Goal: Task Accomplishment & Management: Use online tool/utility

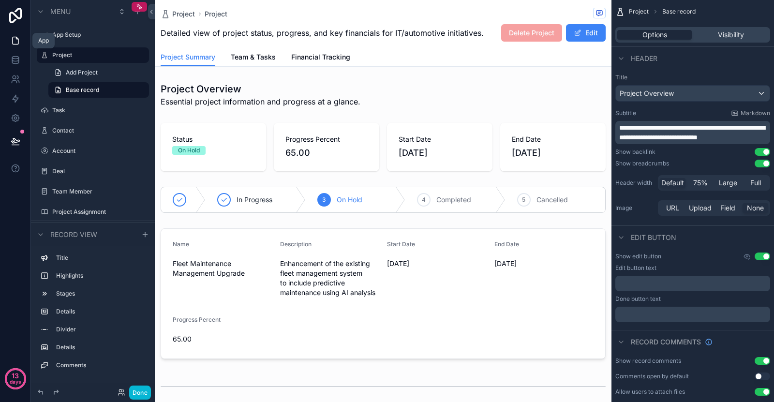
click at [13, 35] on link at bounding box center [15, 40] width 30 height 19
click at [18, 46] on link at bounding box center [15, 40] width 30 height 19
click at [128, 40] on button "scrollable content" at bounding box center [128, 35] width 12 height 12
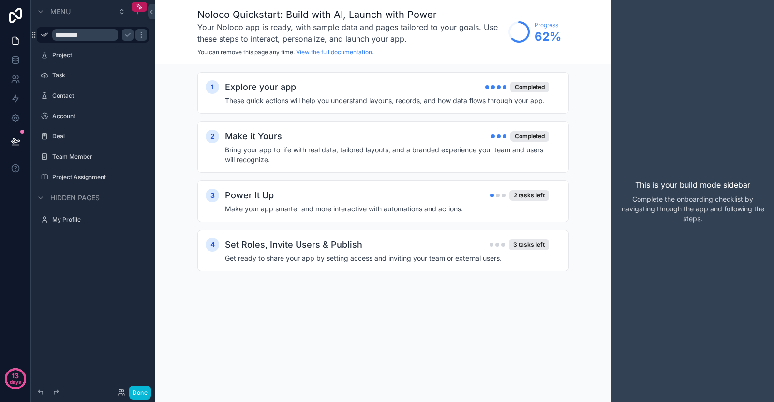
click at [193, 50] on div "Noloco Quickstart: Build with AI, Launch with Power Your Noloco app is ready, w…" at bounding box center [383, 32] width 457 height 64
click at [131, 33] on icon "scrollable content" at bounding box center [128, 35] width 8 height 8
click at [138, 37] on icon "scrollable content" at bounding box center [141, 35] width 8 height 8
click at [169, 83] on div "1 Explore your app Completed These quick actions will help you understand layou…" at bounding box center [383, 181] width 457 height 234
click at [396, 202] on div "Power It Up 2 tasks left Make your app smarter and more interactive with automa…" at bounding box center [393, 201] width 336 height 25
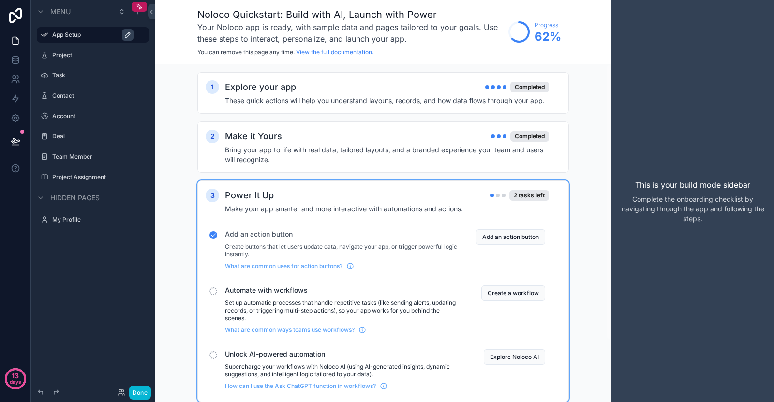
scroll to position [76, 0]
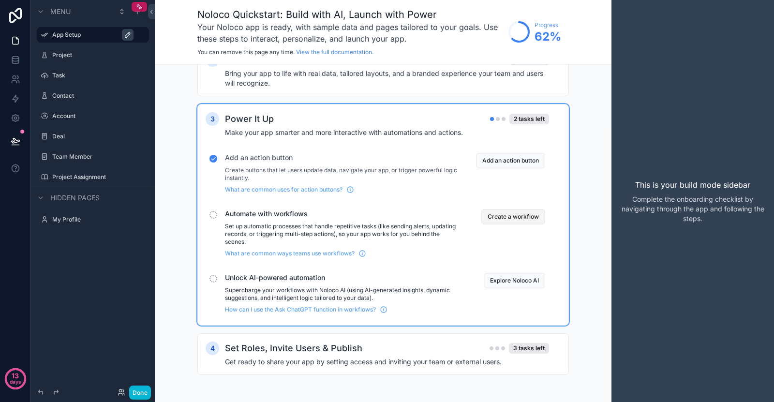
click at [490, 212] on button "Create a workflow" at bounding box center [513, 216] width 64 height 15
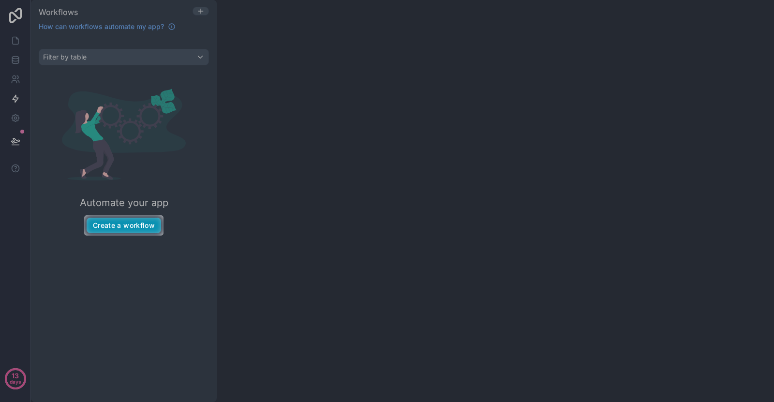
click at [144, 224] on button "Create a workflow" at bounding box center [124, 225] width 75 height 15
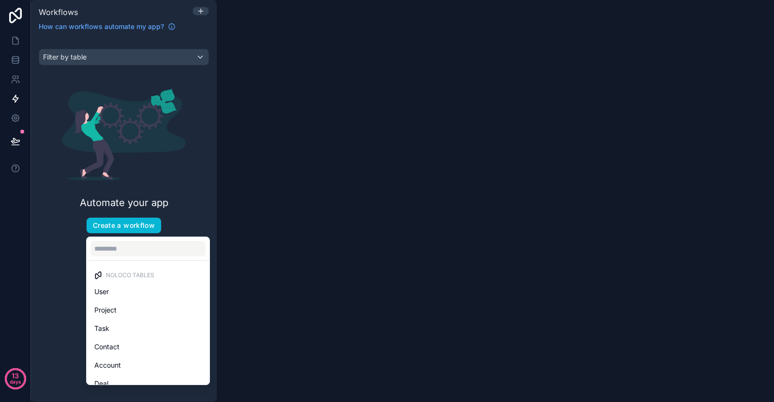
click at [208, 165] on div "scrollable content" at bounding box center [387, 201] width 774 height 402
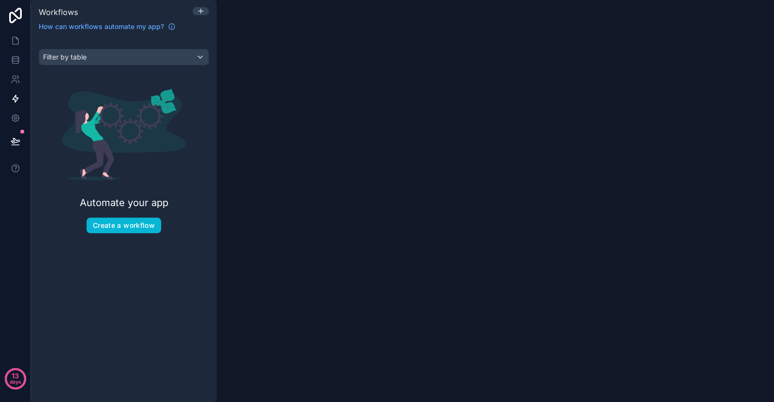
click at [9, 30] on link at bounding box center [15, 15] width 31 height 31
click at [14, 40] on icon at bounding box center [16, 41] width 10 height 10
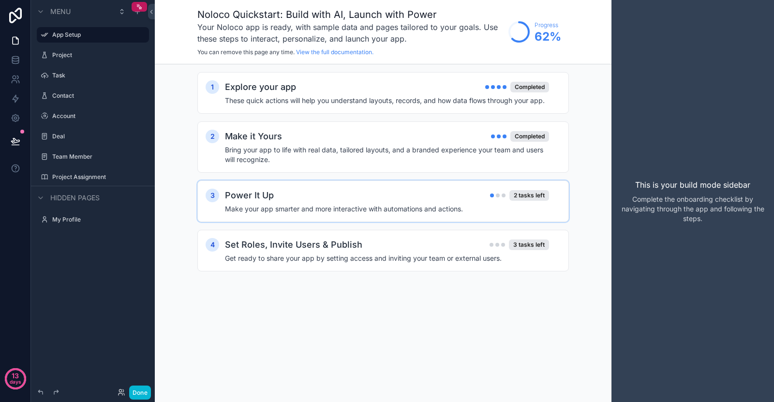
click at [407, 200] on div "Power It Up 2 tasks left" at bounding box center [387, 196] width 324 height 14
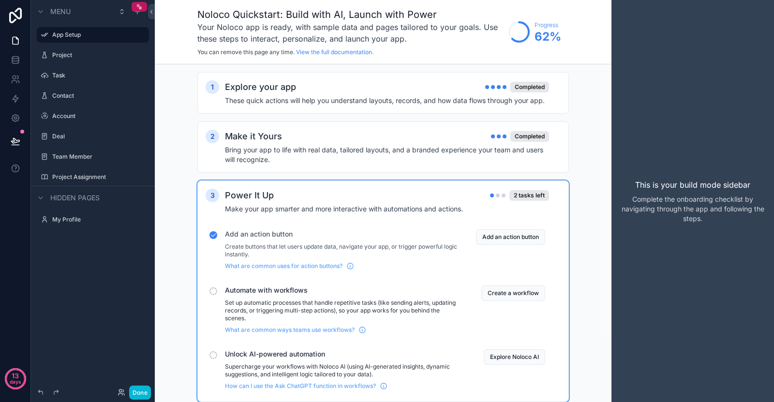
scroll to position [76, 0]
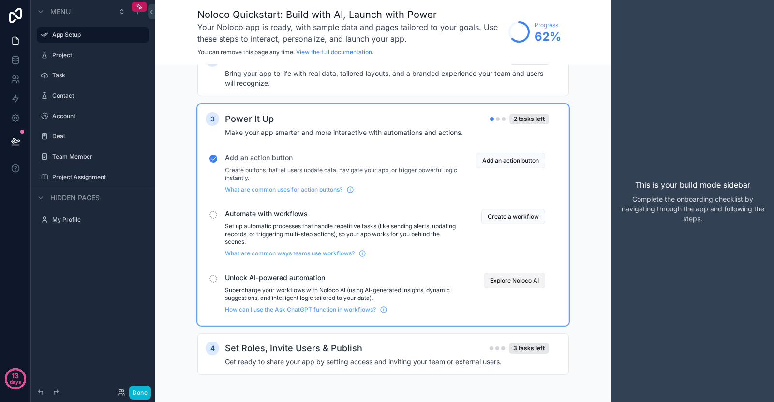
click at [498, 285] on button "Explore Noloco AI" at bounding box center [514, 280] width 61 height 15
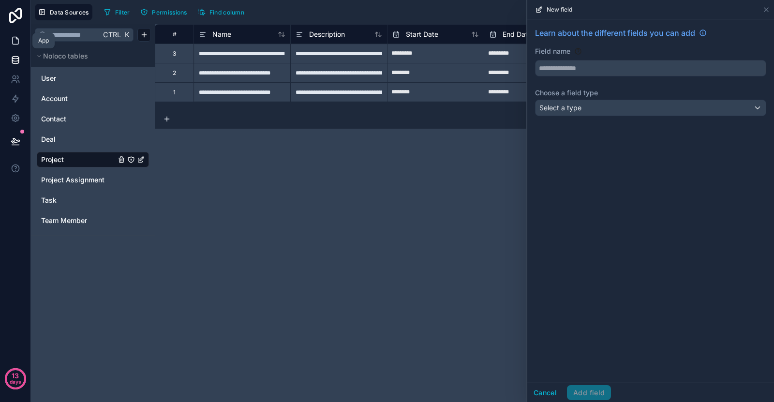
click at [25, 37] on link at bounding box center [15, 40] width 30 height 19
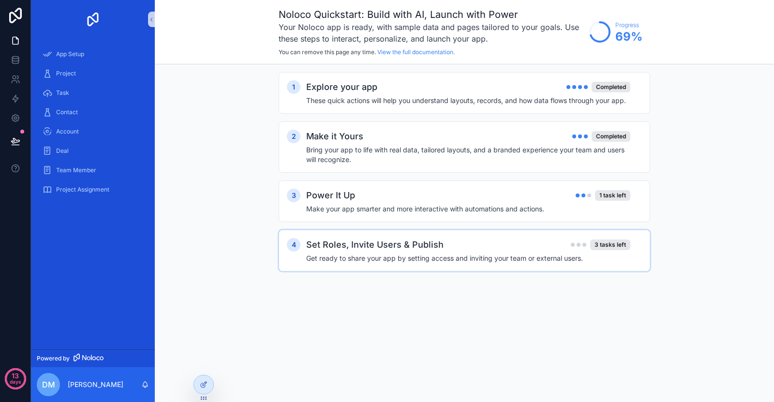
click at [415, 270] on div "4 Set Roles, Invite Users & Publish 3 tasks left Get ready to share your app by…" at bounding box center [465, 251] width 372 height 42
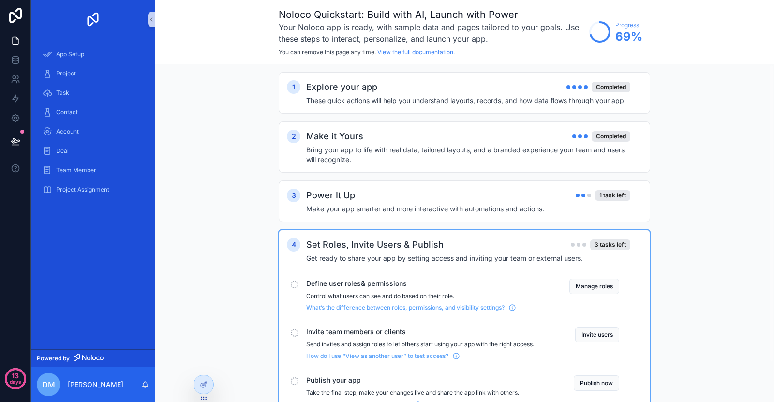
scroll to position [45, 0]
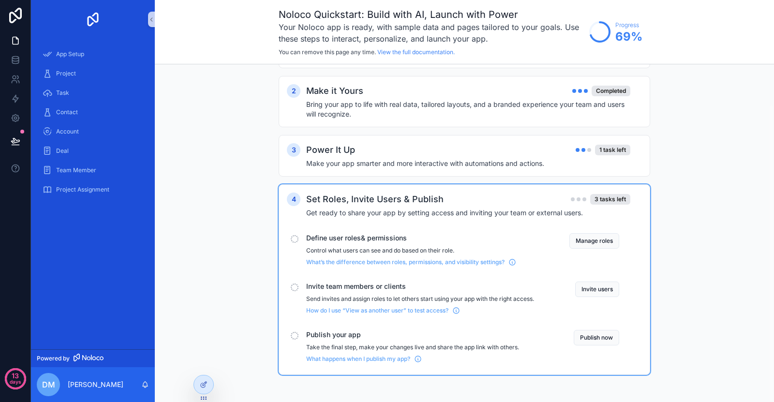
click at [469, 247] on p "Control what users can see and do based on their role." at bounding box center [420, 251] width 228 height 8
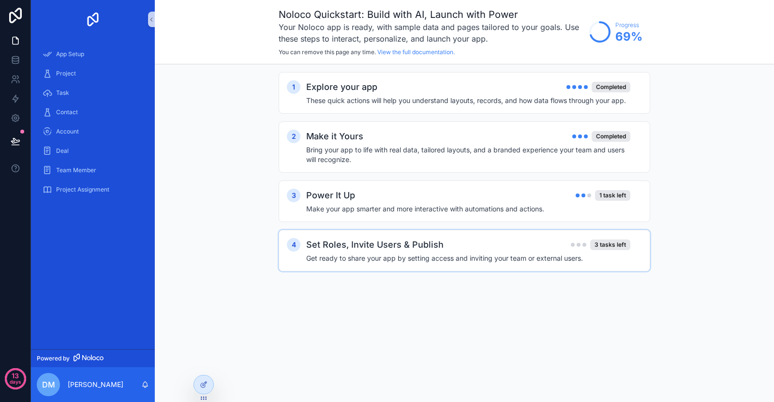
click at [490, 247] on div "Set Roles, Invite Users & Publish 3 tasks left" at bounding box center [468, 245] width 324 height 14
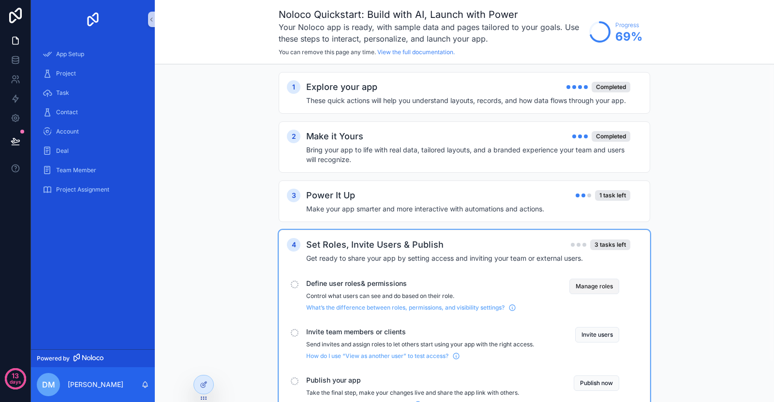
click at [615, 282] on button "Manage roles" at bounding box center [595, 286] width 50 height 15
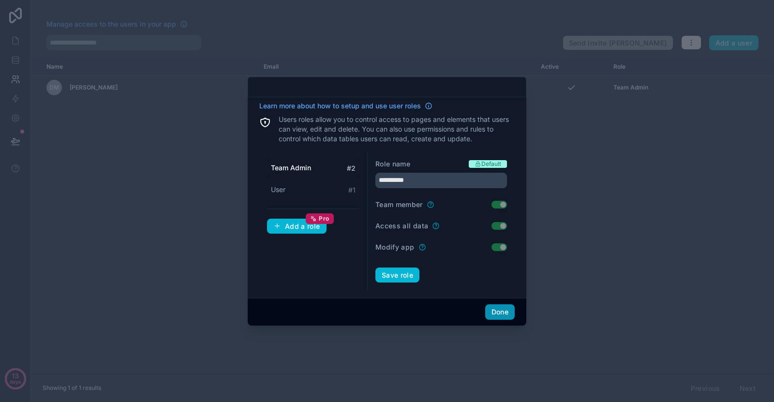
click at [497, 313] on button "Done" at bounding box center [500, 311] width 30 height 15
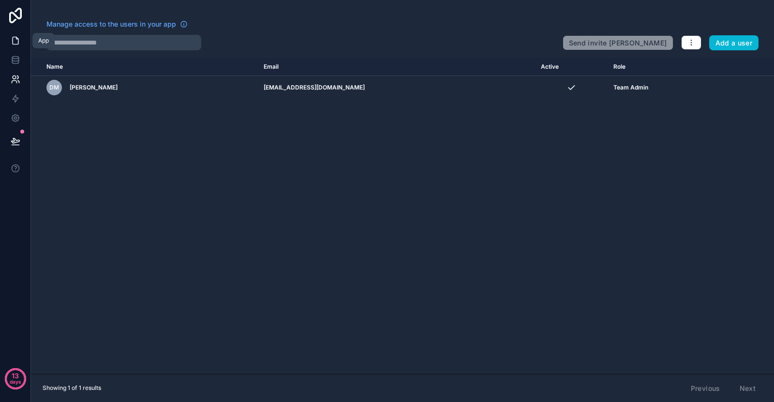
click at [8, 39] on link at bounding box center [15, 40] width 30 height 19
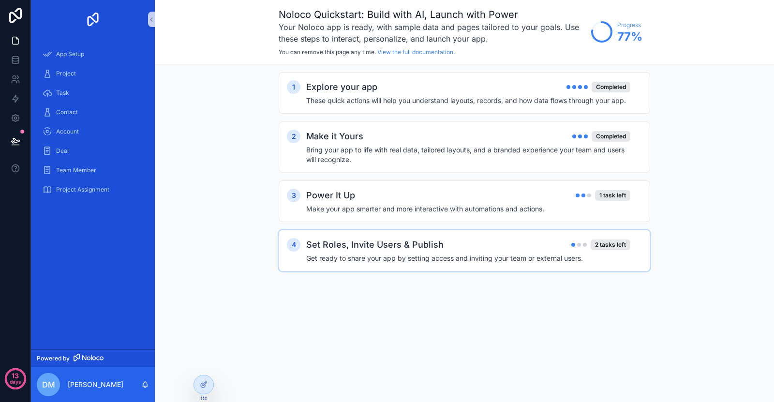
click at [454, 248] on div "Set Roles, Invite Users & Publish 2 tasks left" at bounding box center [468, 245] width 324 height 14
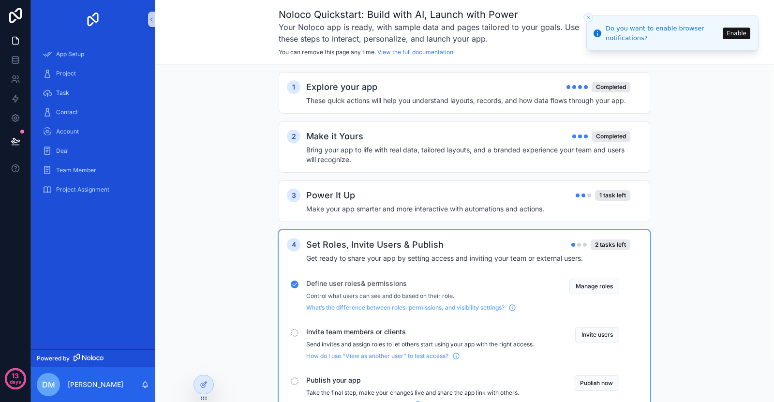
scroll to position [45, 0]
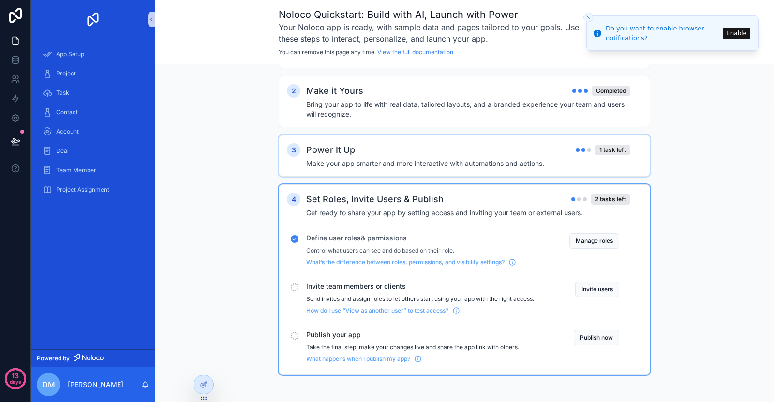
click at [571, 152] on div "Power It Up 1 task left" at bounding box center [468, 150] width 324 height 14
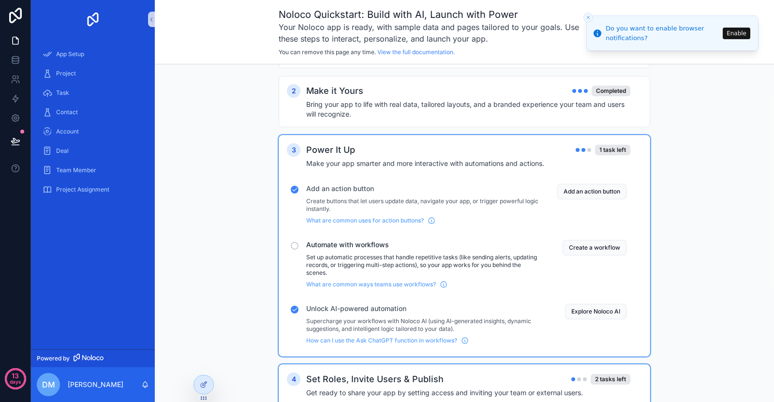
click at [591, 17] on icon "Close toast" at bounding box center [588, 18] width 6 height 6
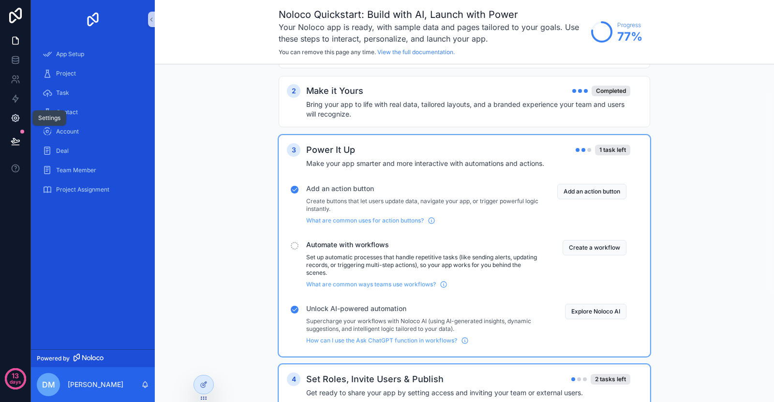
click at [16, 124] on link at bounding box center [15, 117] width 30 height 19
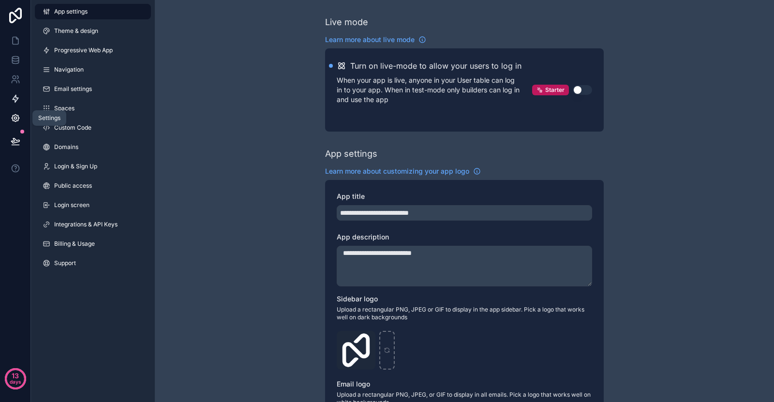
click at [10, 102] on link at bounding box center [15, 98] width 30 height 19
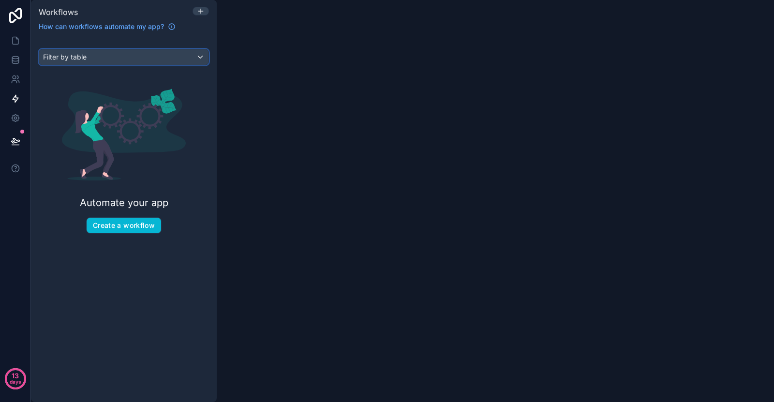
click at [131, 56] on div "Filter by table" at bounding box center [123, 56] width 169 height 15
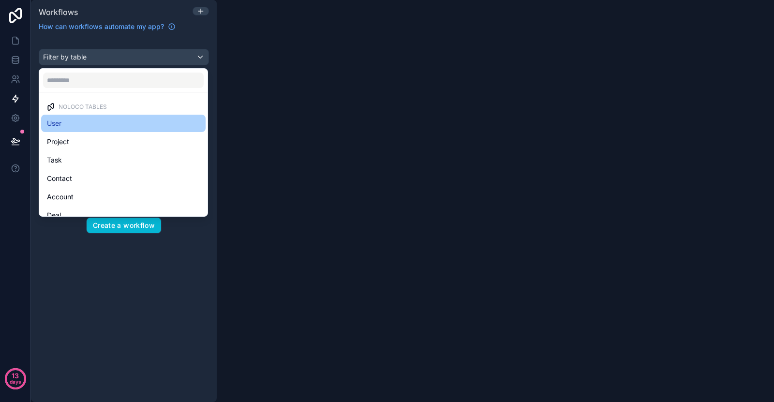
click at [97, 126] on div "User" at bounding box center [123, 124] width 153 height 12
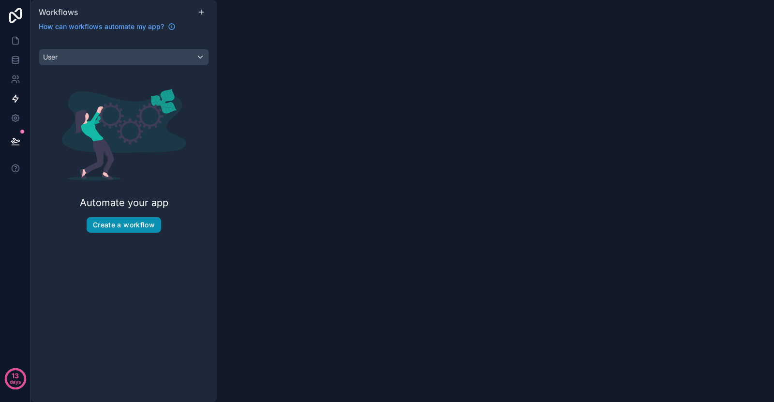
click at [123, 223] on button "Create a workflow" at bounding box center [124, 224] width 75 height 15
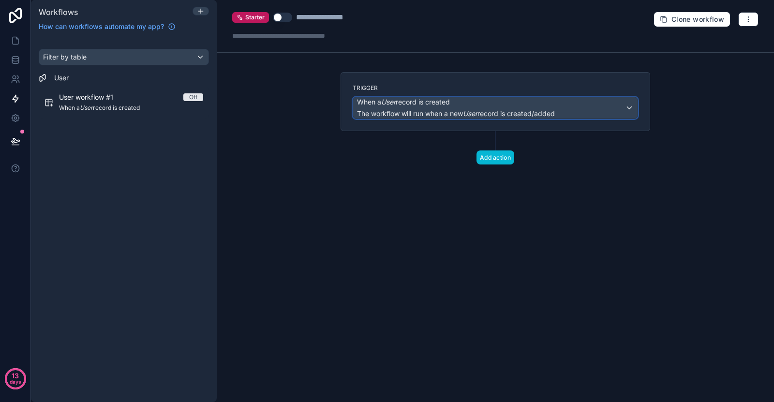
click at [631, 108] on div "When a User record is created The workflow will run when a new User record is c…" at bounding box center [495, 107] width 285 height 21
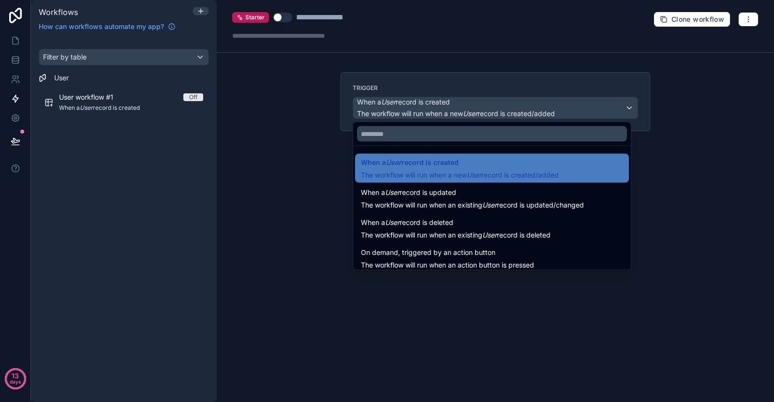
click at [209, 168] on div at bounding box center [387, 201] width 774 height 402
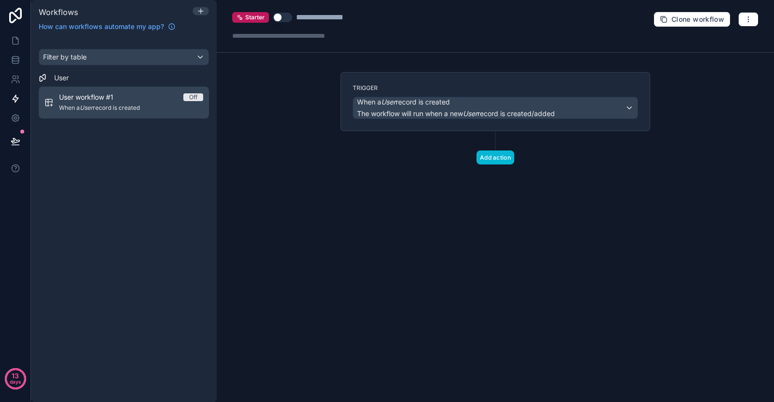
click at [178, 98] on div "User workflow #1 Off" at bounding box center [131, 97] width 144 height 10
click at [199, 99] on span "Off" at bounding box center [193, 97] width 20 height 8
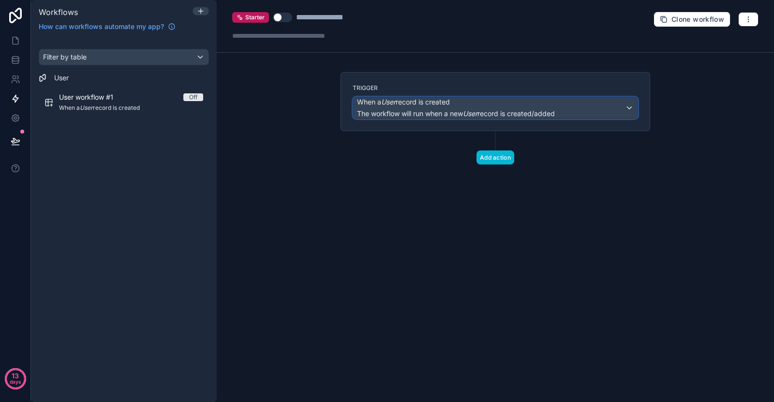
click at [555, 106] on span "When a User record is created" at bounding box center [456, 102] width 198 height 10
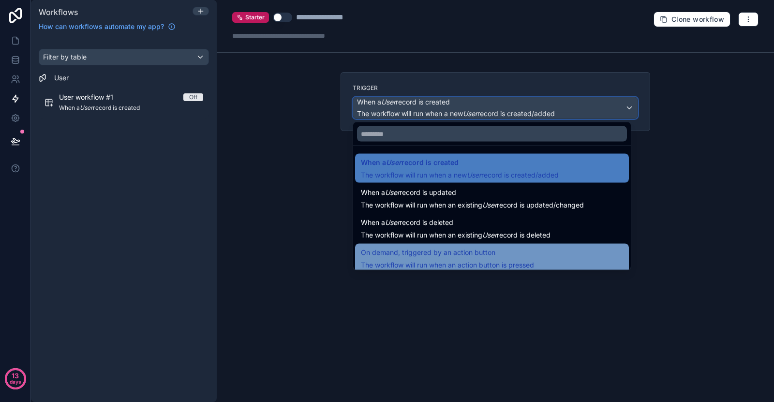
scroll to position [35, 0]
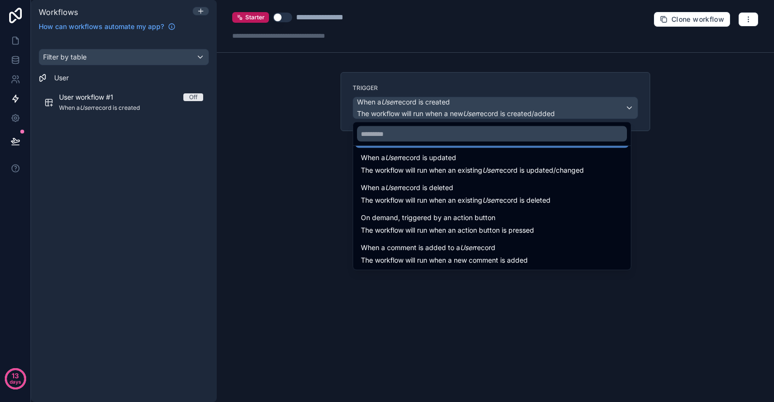
click at [649, 82] on div at bounding box center [387, 201] width 774 height 402
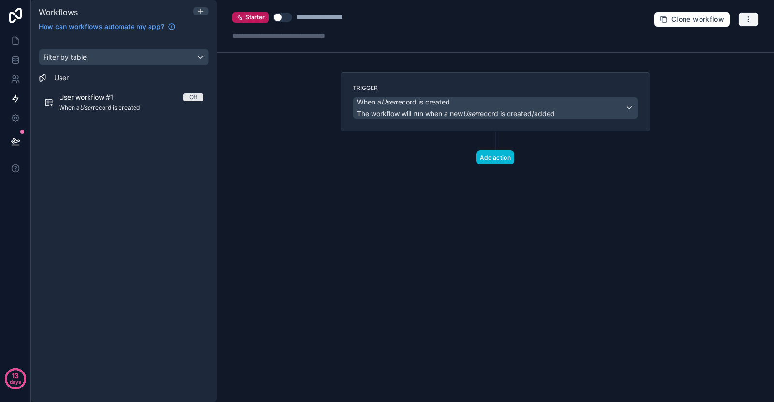
click at [757, 15] on button "button" at bounding box center [748, 19] width 20 height 15
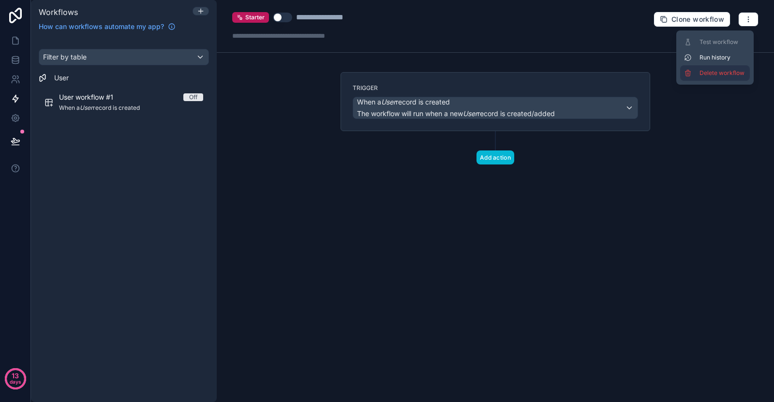
click at [709, 71] on span "Delete workflow" at bounding box center [723, 73] width 46 height 8
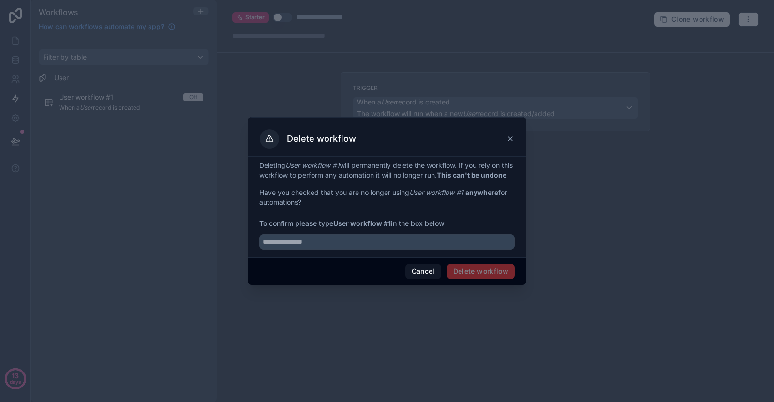
click at [455, 276] on span "Delete workflow" at bounding box center [481, 271] width 68 height 15
click at [411, 250] on input "text" at bounding box center [386, 241] width 255 height 15
drag, startPoint x: 360, startPoint y: 226, endPoint x: 392, endPoint y: 230, distance: 31.6
click at [391, 227] on strong "User workflow #1" at bounding box center [362, 223] width 58 height 8
copy strong "workflow #1"
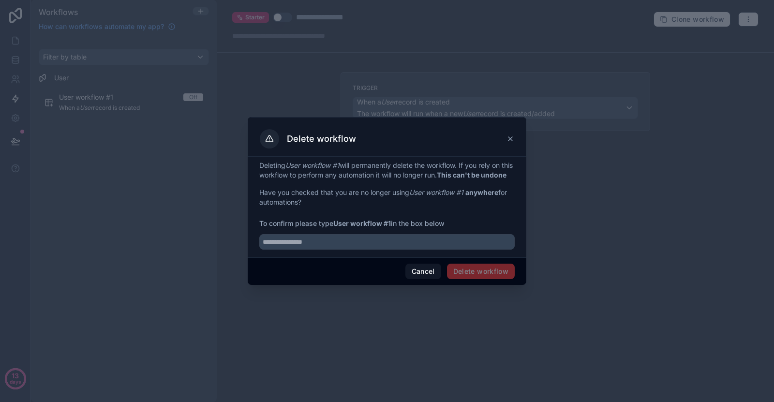
click at [363, 256] on div "Deleting User workflow #1 will permanently delete the workflow. If you rely on …" at bounding box center [387, 207] width 279 height 101
click at [370, 248] on input "text" at bounding box center [386, 241] width 255 height 15
paste input "**********"
drag, startPoint x: 448, startPoint y: 265, endPoint x: 455, endPoint y: 271, distance: 9.6
click at [448, 265] on div "Cancel Delete workflow" at bounding box center [387, 271] width 279 height 28
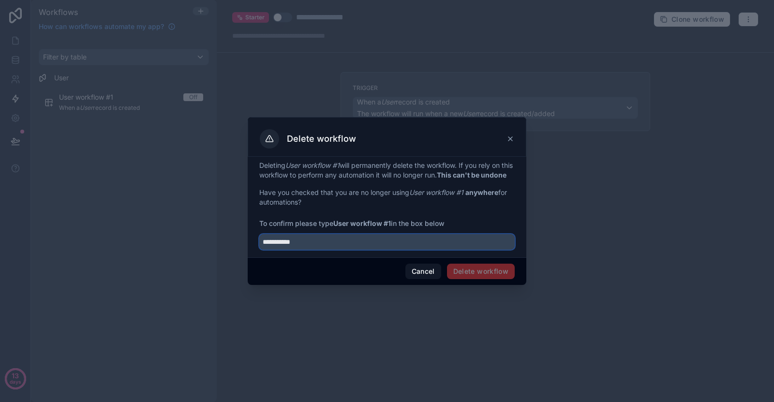
click at [431, 248] on input "**********" at bounding box center [386, 241] width 255 height 15
click at [363, 270] on div "Cancel Delete workflow" at bounding box center [387, 271] width 279 height 28
click at [334, 270] on div "Cancel Delete workflow" at bounding box center [387, 271] width 279 height 28
click at [451, 274] on span "Delete workflow" at bounding box center [481, 271] width 68 height 15
click at [455, 276] on span "Delete workflow" at bounding box center [481, 271] width 68 height 15
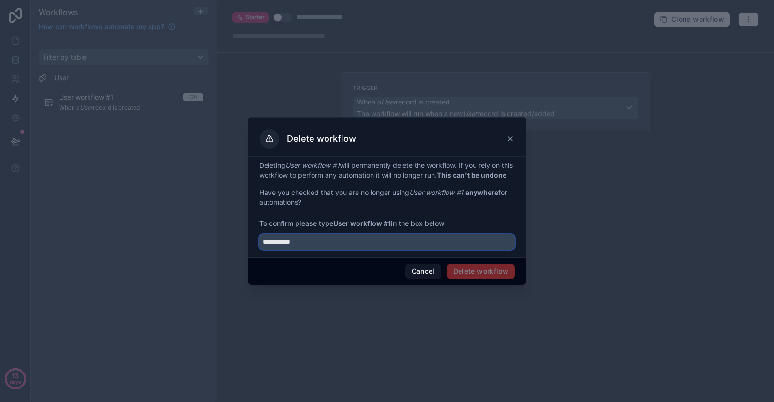
click at [315, 249] on input "**********" at bounding box center [386, 241] width 255 height 15
click at [397, 198] on p "Have you checked that you are no longer using User workflow #1 anywhere for aut…" at bounding box center [386, 197] width 255 height 19
click at [308, 247] on input "**********" at bounding box center [386, 241] width 255 height 15
drag, startPoint x: 336, startPoint y: 228, endPoint x: 392, endPoint y: 229, distance: 56.1
click at [391, 227] on strong "User workflow #1" at bounding box center [362, 223] width 58 height 8
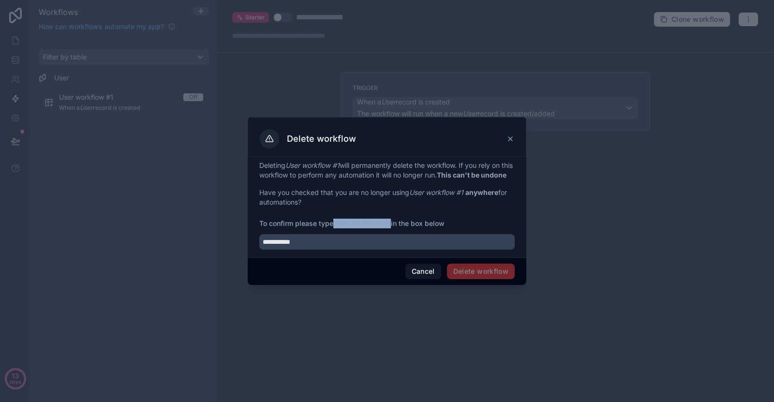
copy strong "User workflow #1"
drag, startPoint x: 302, startPoint y: 248, endPoint x: 234, endPoint y: 251, distance: 67.8
click at [230, 251] on div "**********" at bounding box center [387, 201] width 774 height 402
paste input "*****"
type input "**********"
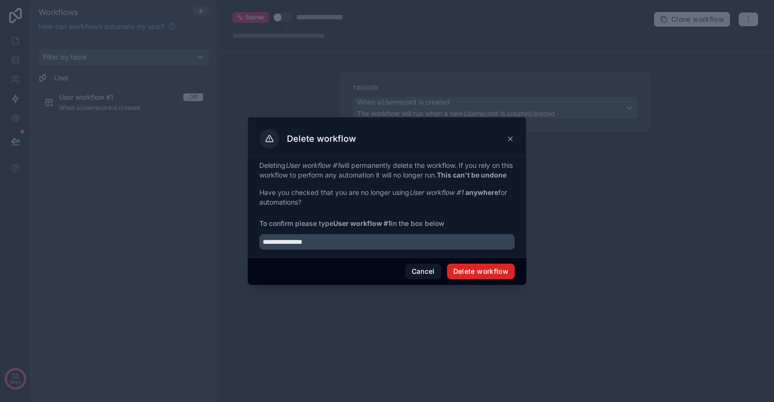
click at [451, 272] on button "Delete workflow" at bounding box center [481, 271] width 68 height 15
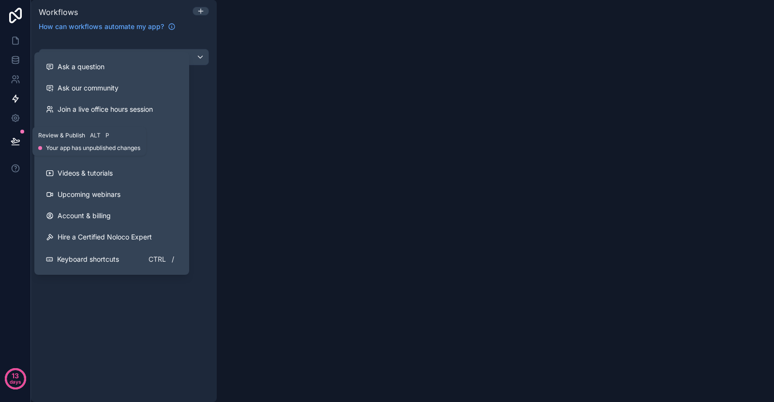
click at [21, 144] on button at bounding box center [15, 141] width 21 height 27
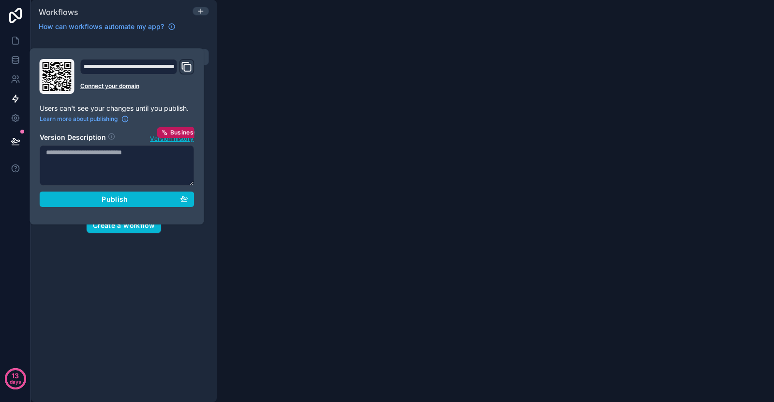
click at [17, 26] on link at bounding box center [15, 15] width 31 height 31
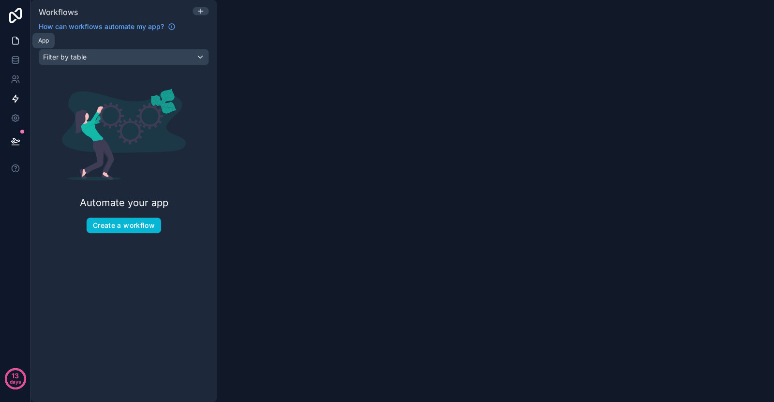
click at [20, 37] on link at bounding box center [15, 40] width 30 height 19
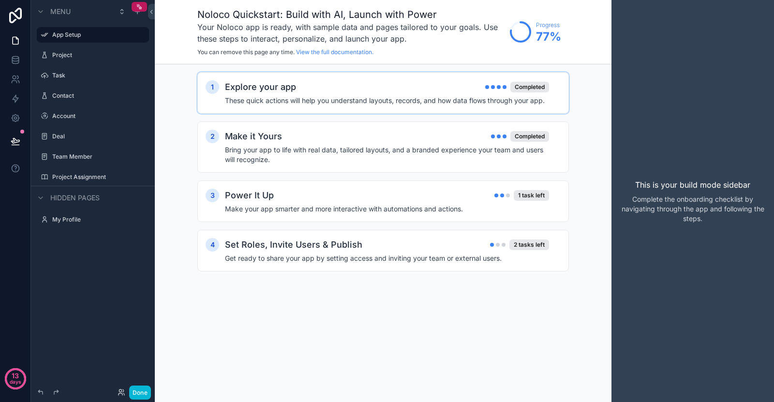
click at [330, 99] on h4 "These quick actions will help you understand layouts, records, and how data flo…" at bounding box center [387, 101] width 324 height 10
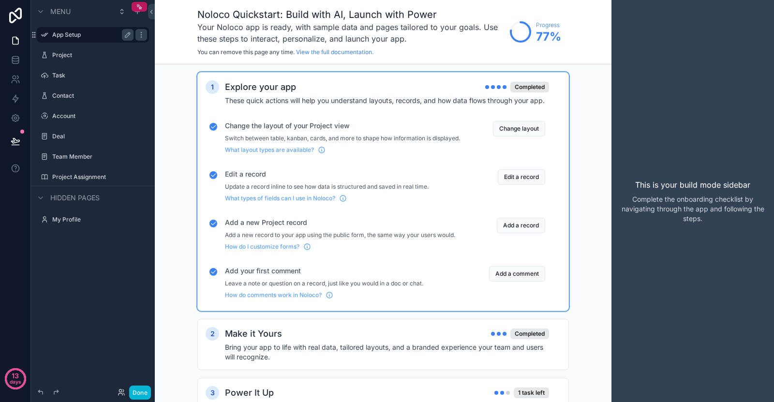
click at [63, 35] on label "App Setup" at bounding box center [90, 35] width 77 height 8
click at [141, 36] on div "scrollable content" at bounding box center [141, 35] width 12 height 12
click at [125, 34] on icon "scrollable content" at bounding box center [128, 35] width 8 height 8
click at [95, 34] on input "*********" at bounding box center [85, 35] width 66 height 12
drag, startPoint x: 140, startPoint y: 32, endPoint x: 143, endPoint y: 38, distance: 6.9
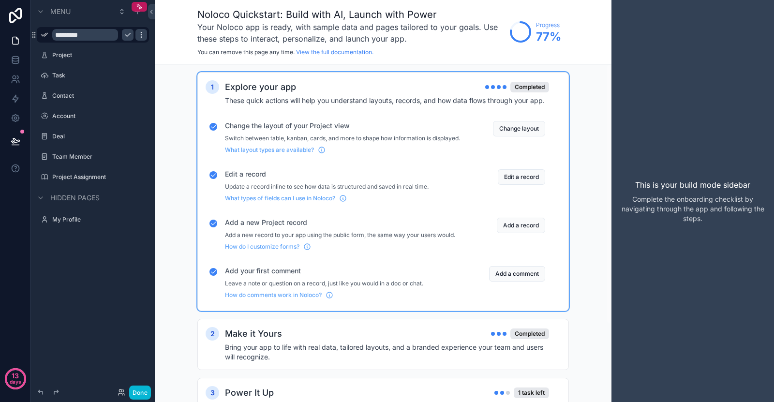
click at [143, 39] on div "scrollable content" at bounding box center [141, 35] width 12 height 12
click at [166, 77] on div "1 Explore your app Completed These quick actions will help you understand layou…" at bounding box center [383, 280] width 457 height 432
click at [167, 65] on div "1 Explore your app Completed These quick actions will help you understand layou…" at bounding box center [383, 280] width 457 height 432
click at [105, 56] on label "Project" at bounding box center [90, 55] width 77 height 8
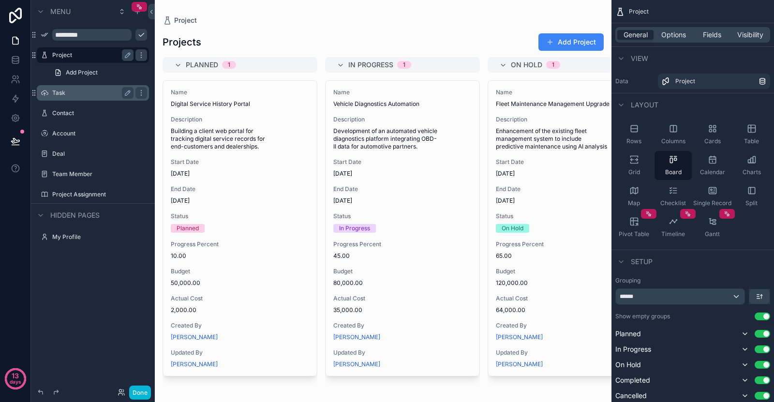
click at [92, 98] on div "Task" at bounding box center [92, 93] width 81 height 12
click at [87, 88] on div "Task" at bounding box center [92, 93] width 81 height 12
click at [77, 91] on label "Task" at bounding box center [90, 93] width 77 height 8
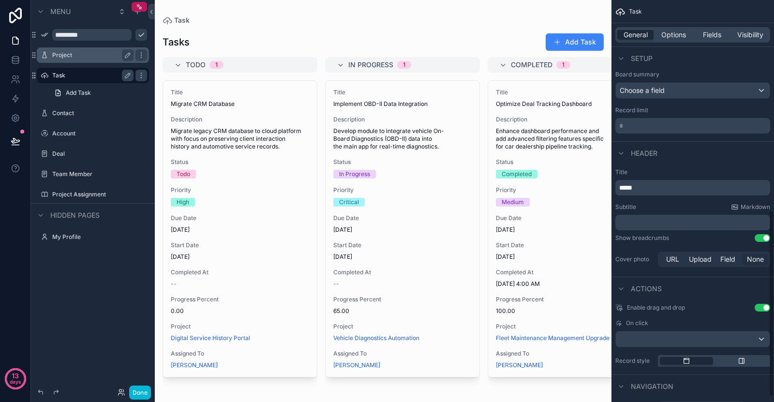
scroll to position [463, 0]
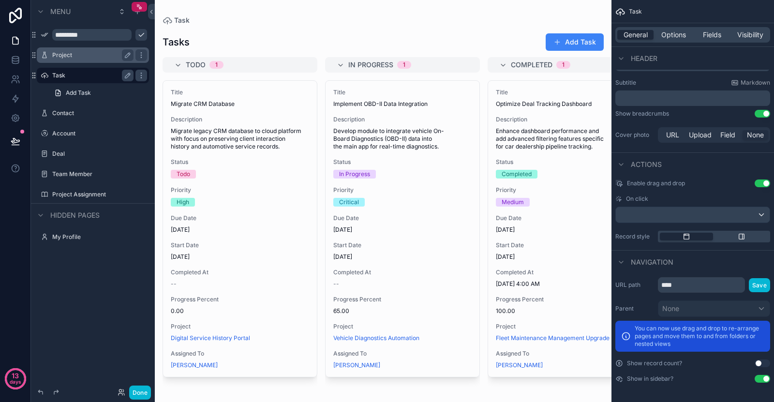
click at [763, 361] on button "Use setting" at bounding box center [762, 364] width 15 height 8
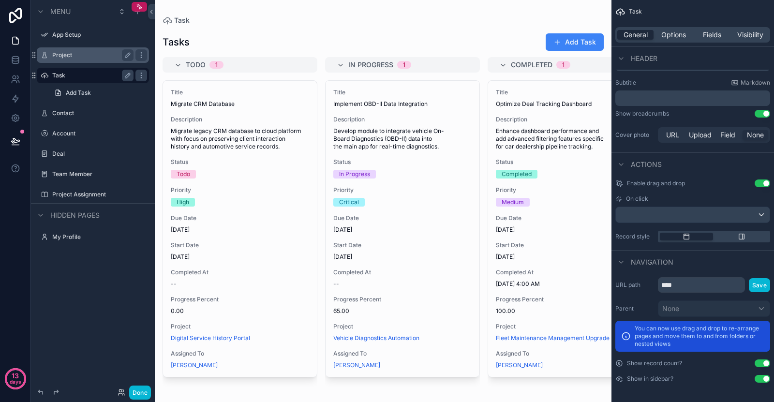
scroll to position [350, 0]
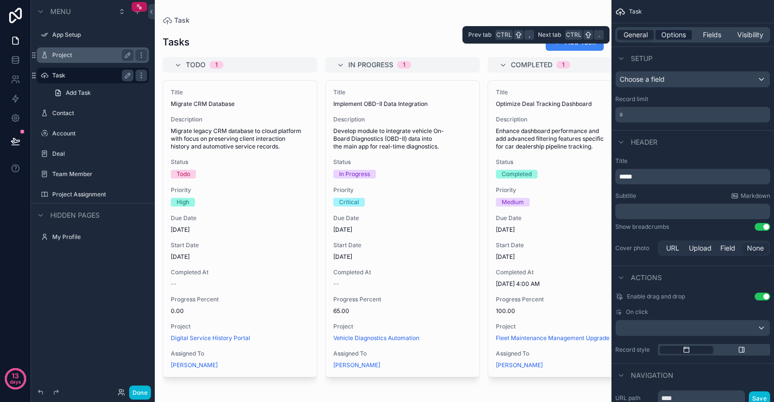
click at [672, 32] on span "Options" at bounding box center [673, 35] width 25 height 10
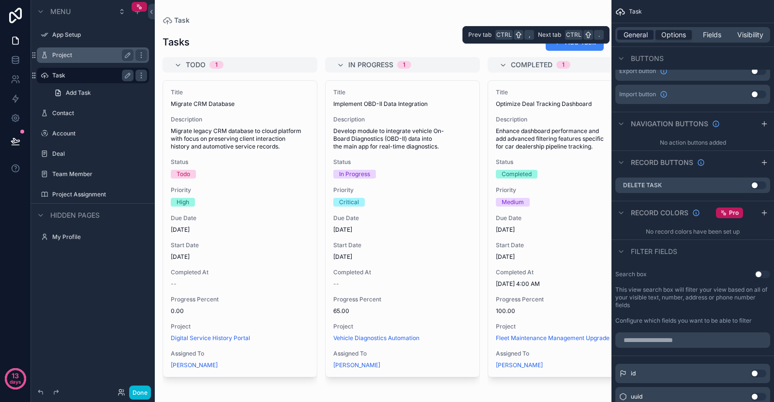
click at [631, 35] on span "General" at bounding box center [636, 35] width 24 height 10
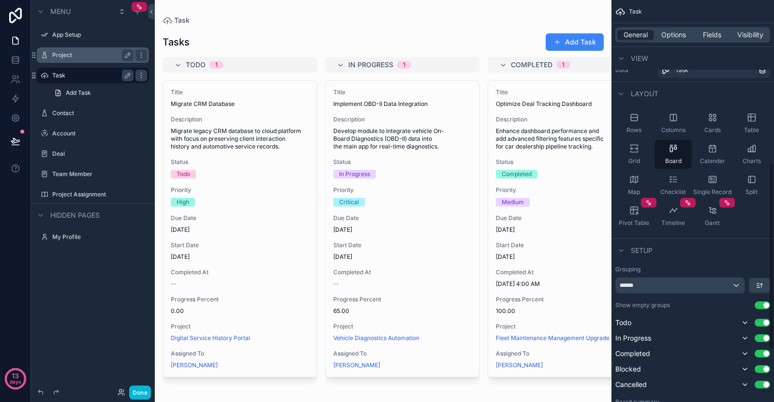
scroll to position [0, 0]
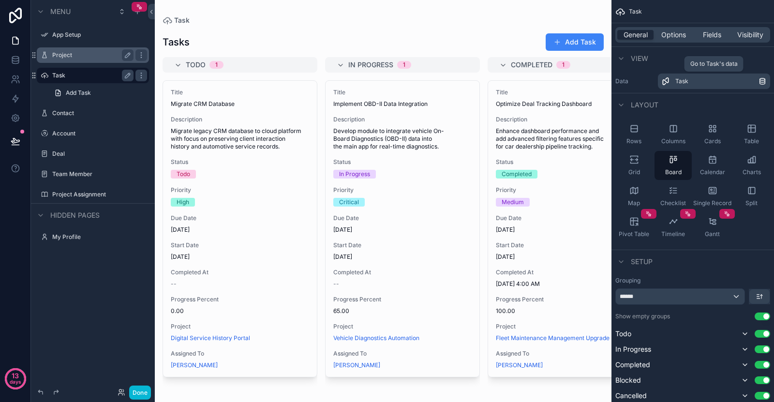
click at [700, 85] on div "Task" at bounding box center [716, 81] width 83 height 8
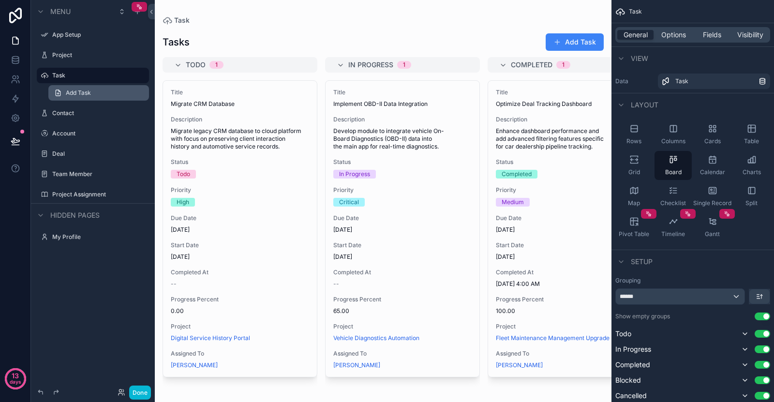
click at [103, 91] on link "Add Task" at bounding box center [98, 92] width 101 height 15
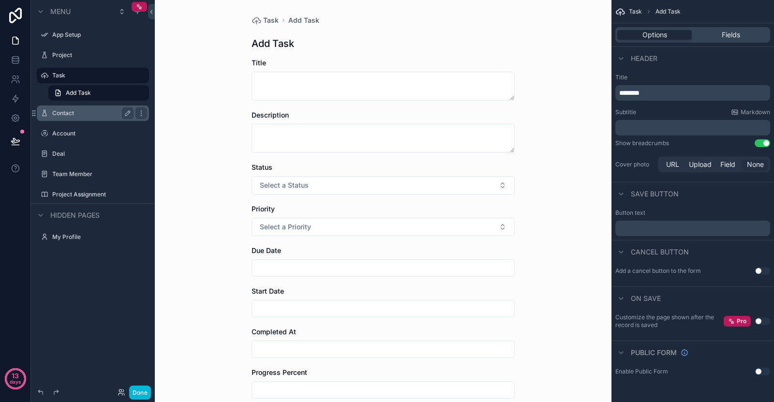
click at [103, 112] on label "Contact" at bounding box center [90, 113] width 77 height 8
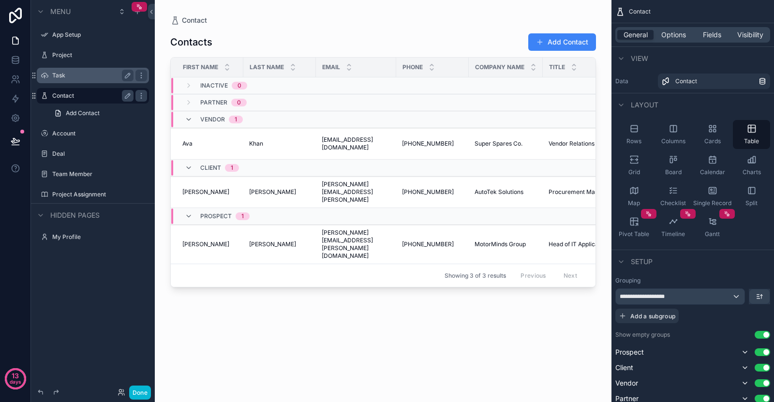
click at [105, 77] on label "Task" at bounding box center [90, 76] width 77 height 8
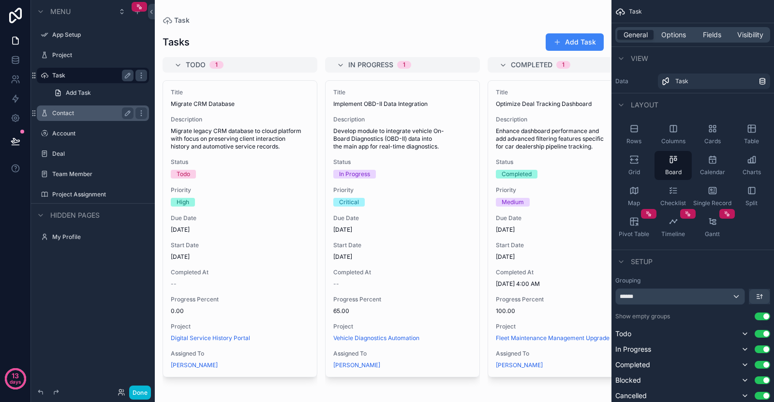
click at [553, 46] on div "scrollable content" at bounding box center [383, 201] width 457 height 402
click at [568, 37] on button "Add Task" at bounding box center [575, 41] width 58 height 17
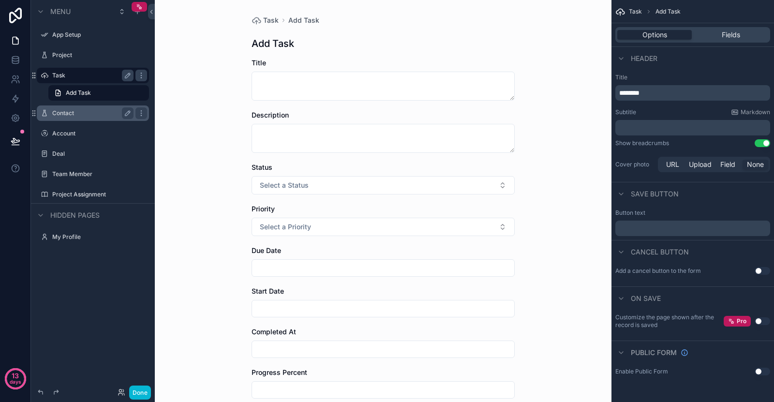
click at [60, 117] on div "Contact" at bounding box center [92, 113] width 81 height 12
click at [85, 111] on label "Contact" at bounding box center [90, 113] width 77 height 8
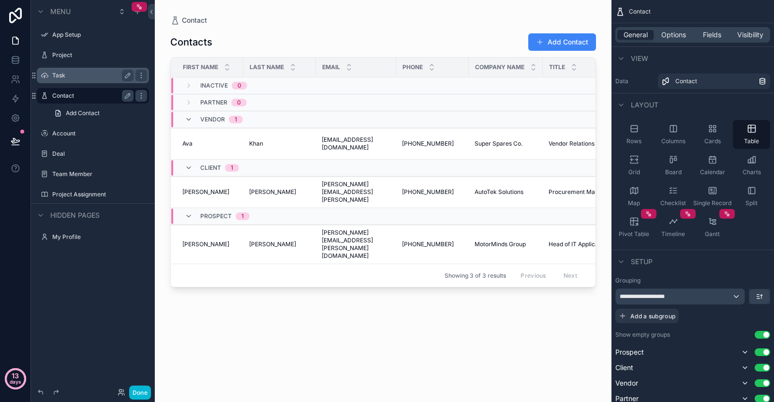
click at [0, 376] on icon at bounding box center [15, 378] width 31 height 31
click at [1, 376] on icon at bounding box center [15, 378] width 31 height 31
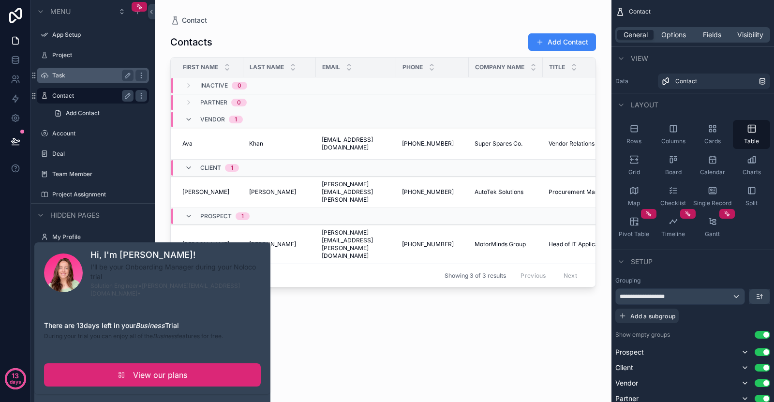
click at [104, 366] on link "View our plans" at bounding box center [152, 374] width 217 height 23
